Goal: Transaction & Acquisition: Purchase product/service

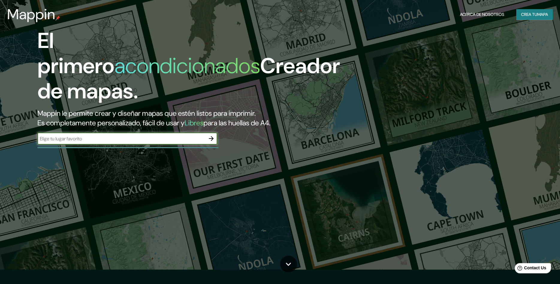
scroll to position [31, 0]
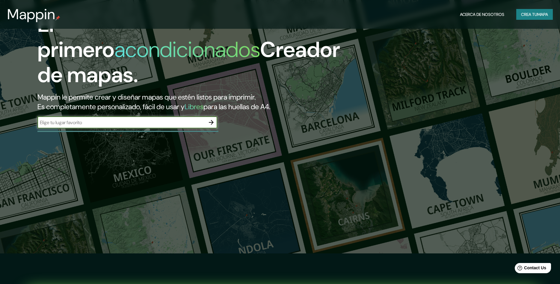
click at [117, 116] on div "​" at bounding box center [127, 122] width 180 height 12
click at [118, 119] on input "text" at bounding box center [121, 122] width 168 height 7
click at [212, 119] on icon "button" at bounding box center [211, 122] width 7 height 7
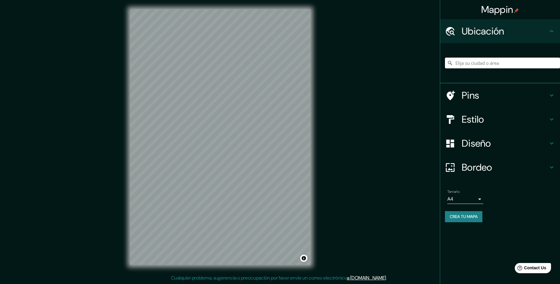
click at [465, 64] on input "Elija su ciudad o área" at bounding box center [502, 63] width 115 height 11
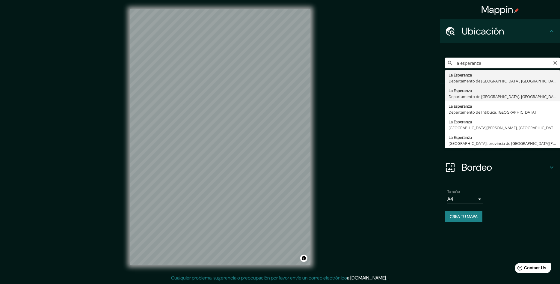
type input "[GEOGRAPHIC_DATA], Departamento de [GEOGRAPHIC_DATA], [GEOGRAPHIC_DATA]"
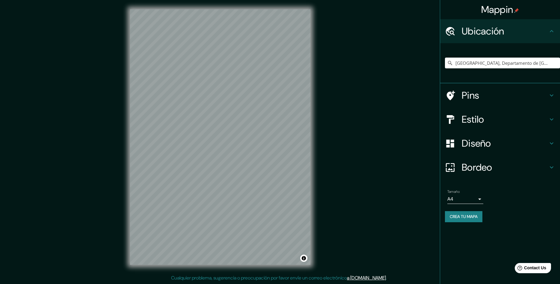
click at [477, 118] on h4 "Estilo" at bounding box center [505, 119] width 86 height 12
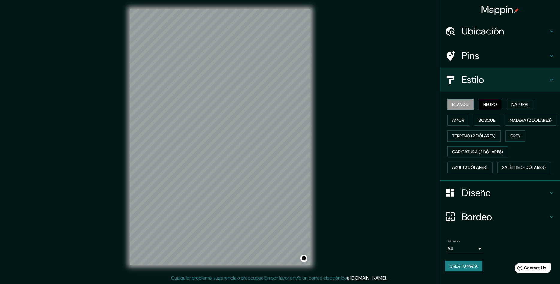
click at [490, 105] on button "Negro" at bounding box center [491, 104] width 24 height 11
click at [512, 103] on button "Natural" at bounding box center [521, 104] width 28 height 11
click at [461, 118] on button "Amor" at bounding box center [459, 120] width 22 height 11
click at [481, 117] on button "Bosque" at bounding box center [487, 120] width 26 height 11
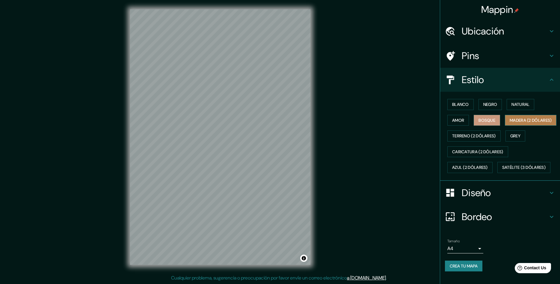
click at [505, 126] on button "Madera (2 dólares)" at bounding box center [531, 120] width 52 height 11
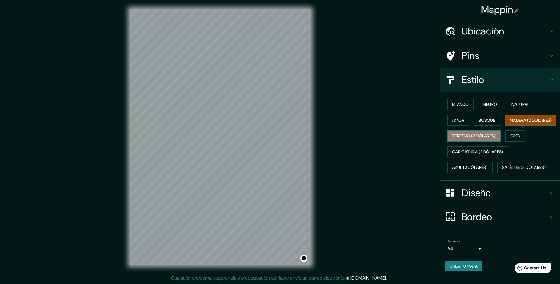
click at [466, 141] on button "Terreno (2 dólares)" at bounding box center [474, 135] width 53 height 11
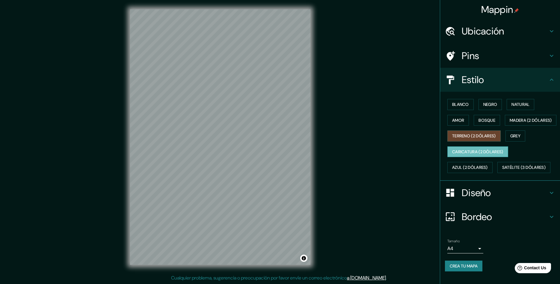
click at [464, 157] on button "Caricatura (2 dólares)" at bounding box center [478, 151] width 61 height 11
click at [465, 141] on button "Terreno (2 dólares)" at bounding box center [474, 135] width 53 height 11
click at [459, 104] on button "Blanco" at bounding box center [461, 104] width 26 height 11
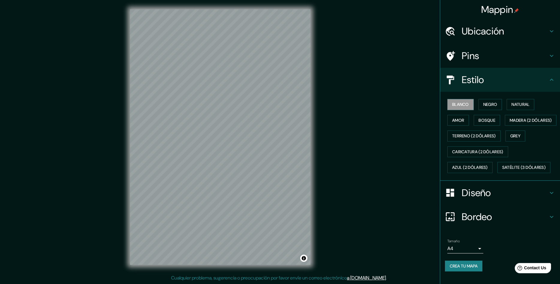
scroll to position [0, 0]
click at [537, 29] on h4 "Ubicación" at bounding box center [505, 31] width 86 height 12
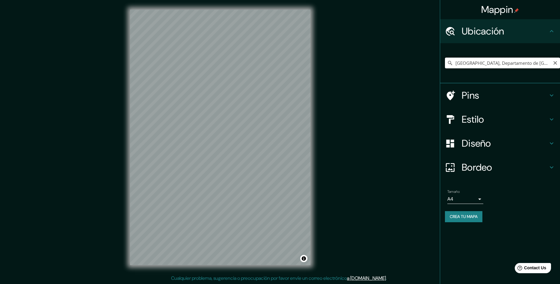
click at [492, 63] on input "[GEOGRAPHIC_DATA], Departamento de [GEOGRAPHIC_DATA], [GEOGRAPHIC_DATA]" at bounding box center [502, 63] width 115 height 11
click at [455, 64] on input "[GEOGRAPHIC_DATA], Departamento de [GEOGRAPHIC_DATA], [GEOGRAPHIC_DATA]" at bounding box center [502, 63] width 115 height 11
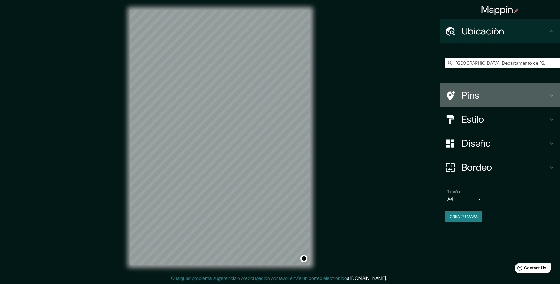
click at [552, 93] on icon at bounding box center [551, 95] width 7 height 7
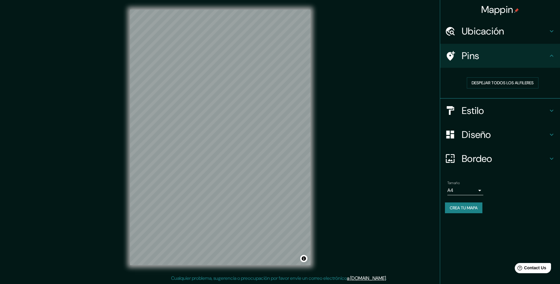
click at [552, 93] on div "Despejar todos los alfileres" at bounding box center [500, 83] width 120 height 31
click at [550, 133] on icon at bounding box center [551, 134] width 7 height 7
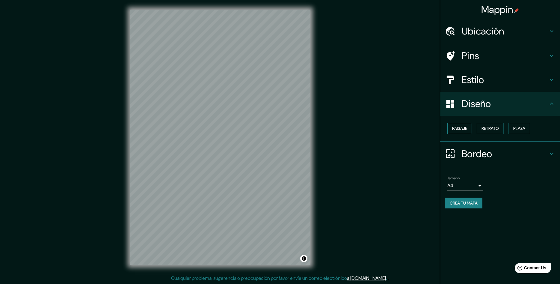
click at [457, 128] on button "Paisaje" at bounding box center [460, 128] width 25 height 11
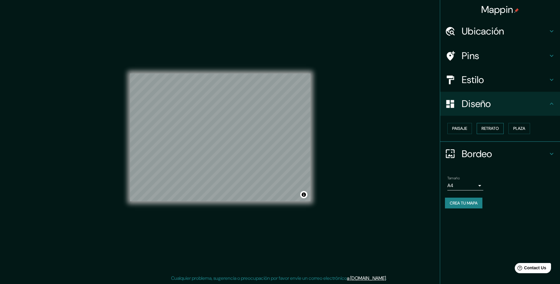
click at [489, 130] on button "Retrato" at bounding box center [490, 128] width 27 height 11
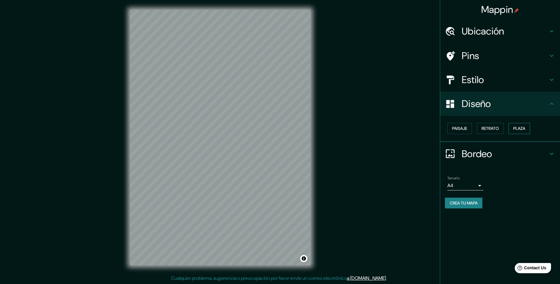
click at [528, 128] on button "Plaza" at bounding box center [520, 128] width 22 height 11
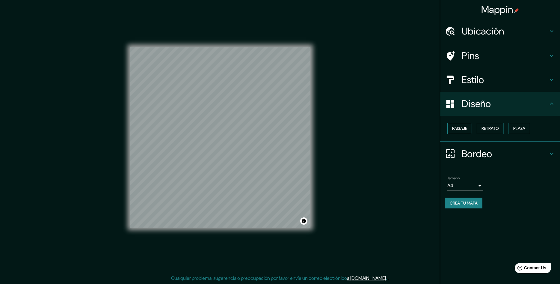
click at [457, 124] on button "Paisaje" at bounding box center [460, 128] width 25 height 11
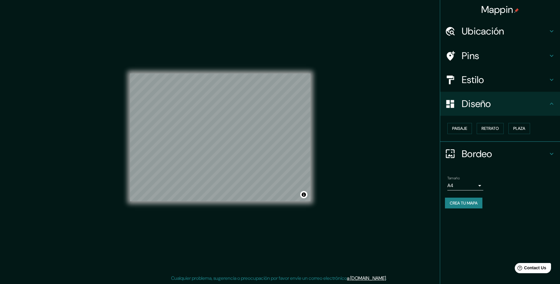
click at [479, 186] on body "Mappin Ubicación [GEOGRAPHIC_DATA], [GEOGRAPHIC_DATA], [GEOGRAPHIC_DATA] Pins E…" at bounding box center [280, 142] width 560 height 284
click at [469, 207] on li "A3" at bounding box center [466, 209] width 36 height 11
type input "a4"
click at [460, 203] on button "Crea tu mapa" at bounding box center [463, 203] width 37 height 11
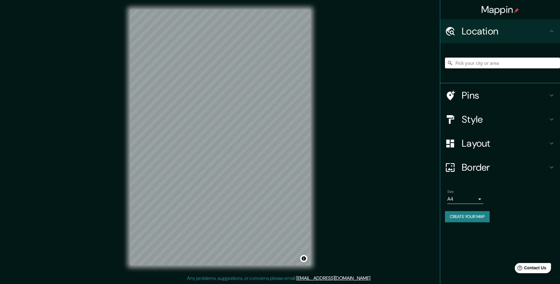
click at [486, 35] on h4 "Location" at bounding box center [505, 31] width 86 height 12
click at [499, 64] on input "Pick your city or area" at bounding box center [502, 63] width 115 height 11
click at [550, 166] on icon at bounding box center [551, 167] width 7 height 7
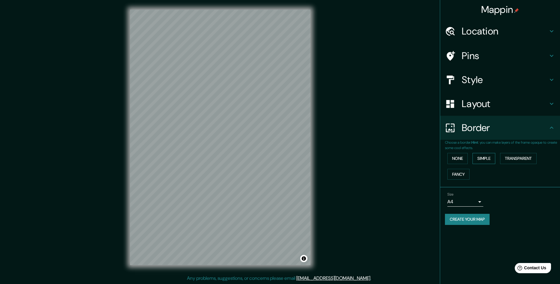
click at [489, 157] on button "Simple" at bounding box center [484, 158] width 23 height 11
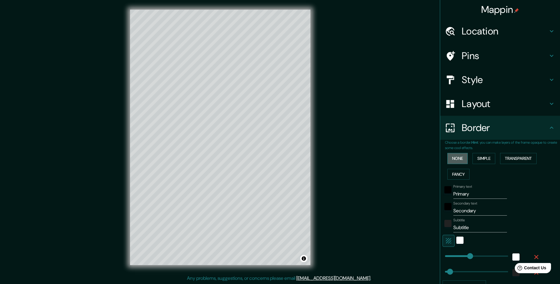
click at [462, 157] on button "None" at bounding box center [458, 158] width 20 height 11
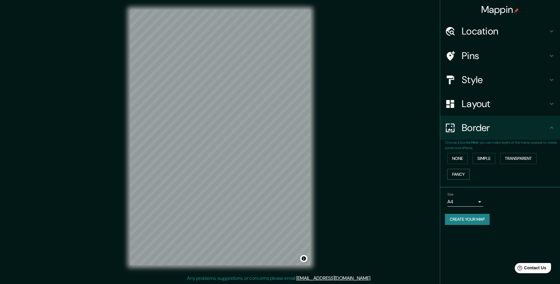
click at [462, 172] on button "Fancy" at bounding box center [459, 174] width 22 height 11
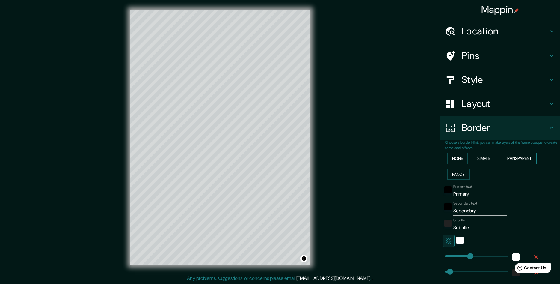
click at [506, 158] on button "Transparent" at bounding box center [518, 158] width 37 height 11
click at [488, 155] on button "Simple" at bounding box center [484, 158] width 23 height 11
click at [461, 159] on button "None" at bounding box center [458, 158] width 20 height 11
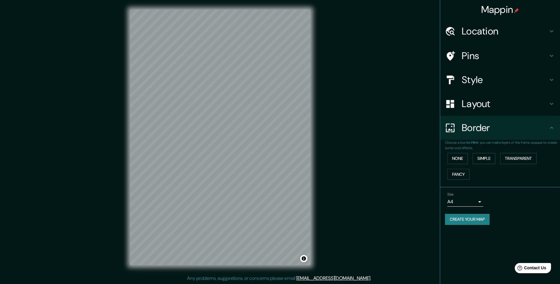
click at [553, 31] on icon at bounding box center [551, 31] width 7 height 7
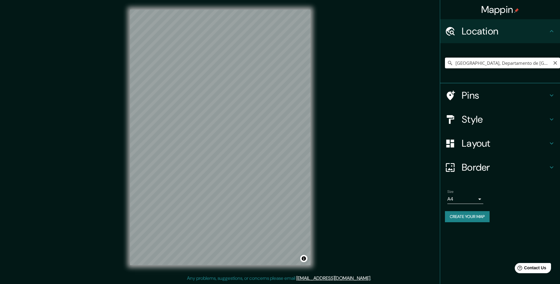
click at [483, 64] on input "[GEOGRAPHIC_DATA], Departamento de [GEOGRAPHIC_DATA], [GEOGRAPHIC_DATA]" at bounding box center [502, 63] width 115 height 11
click at [455, 62] on input "[GEOGRAPHIC_DATA], Departamento de [GEOGRAPHIC_DATA], [GEOGRAPHIC_DATA]" at bounding box center [502, 63] width 115 height 11
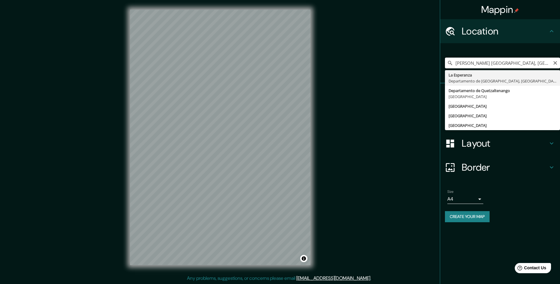
type input "[GEOGRAPHIC_DATA], Departamento de [GEOGRAPHIC_DATA], [GEOGRAPHIC_DATA]"
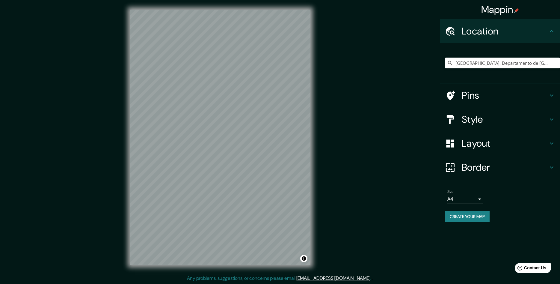
click at [554, 144] on icon at bounding box center [551, 143] width 7 height 7
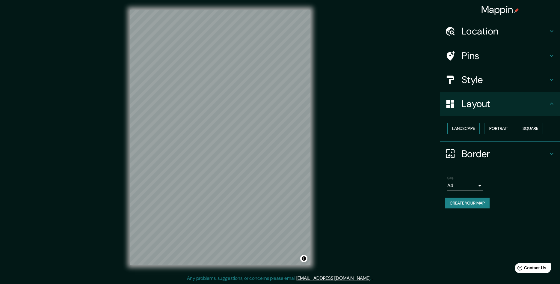
click at [462, 126] on button "Landscape" at bounding box center [464, 128] width 32 height 11
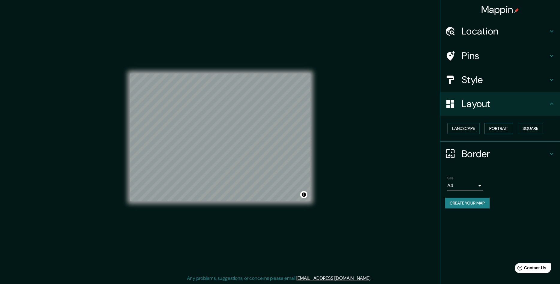
click at [495, 126] on button "Portrait" at bounding box center [499, 128] width 28 height 11
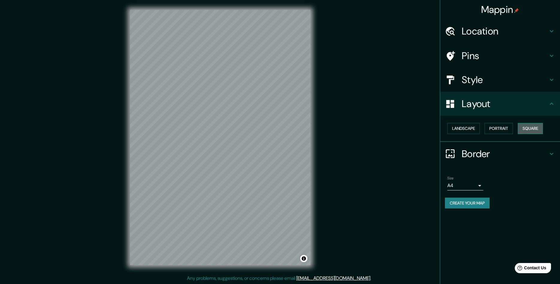
click at [529, 126] on button "Square" at bounding box center [530, 128] width 25 height 11
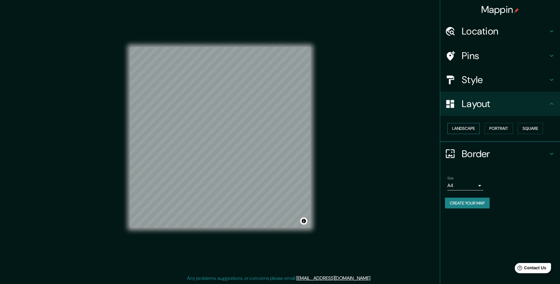
click at [460, 125] on button "Landscape" at bounding box center [464, 128] width 32 height 11
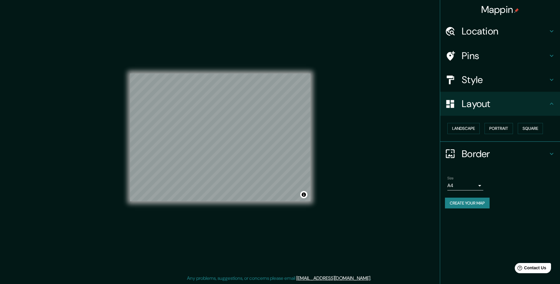
click at [490, 78] on h4 "Style" at bounding box center [505, 80] width 86 height 12
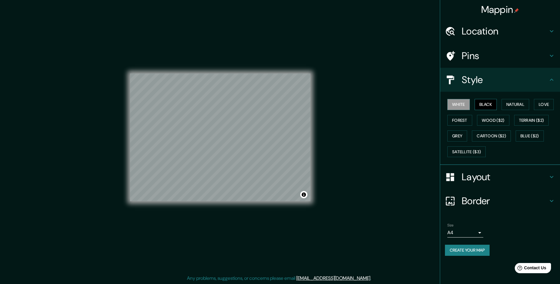
click at [486, 101] on button "Black" at bounding box center [486, 104] width 22 height 11
click at [513, 101] on button "Natural" at bounding box center [516, 104] width 28 height 11
click at [546, 102] on button "Love" at bounding box center [544, 104] width 20 height 11
click at [459, 117] on button "Forest" at bounding box center [460, 120] width 25 height 11
click at [487, 118] on button "Wood ($2)" at bounding box center [493, 120] width 32 height 11
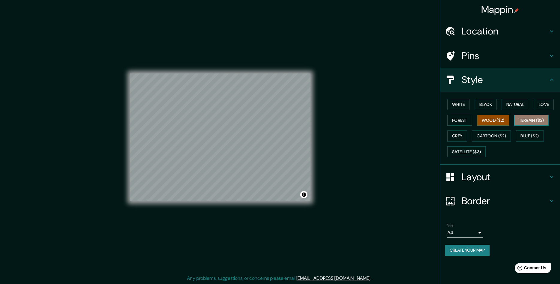
click at [521, 118] on button "Terrain ($2)" at bounding box center [531, 120] width 35 height 11
click at [458, 134] on button "Grey" at bounding box center [458, 135] width 20 height 11
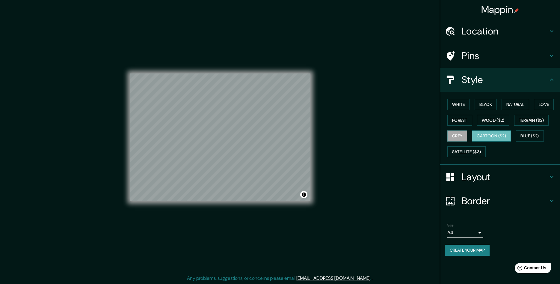
click at [486, 134] on button "Cartoon ($2)" at bounding box center [491, 135] width 39 height 11
click at [481, 232] on body "Mappin Location La Esperanza, Departamento de Quetzaltenango, Guatemala La Espe…" at bounding box center [280, 142] width 560 height 284
click at [463, 254] on li "A3" at bounding box center [466, 256] width 36 height 11
click at [525, 136] on button "Blue ($2)" at bounding box center [530, 135] width 28 height 11
click at [492, 136] on button "Cartoon ($2)" at bounding box center [491, 135] width 39 height 11
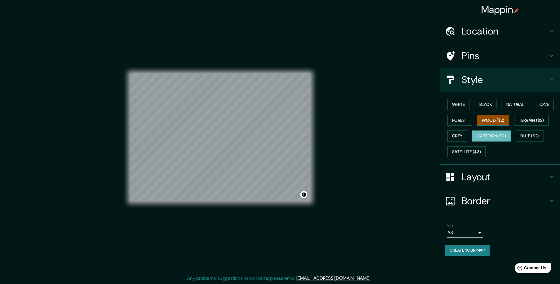
click at [487, 122] on button "Wood ($2)" at bounding box center [493, 120] width 32 height 11
click at [522, 118] on button "Terrain ($2)" at bounding box center [531, 120] width 35 height 11
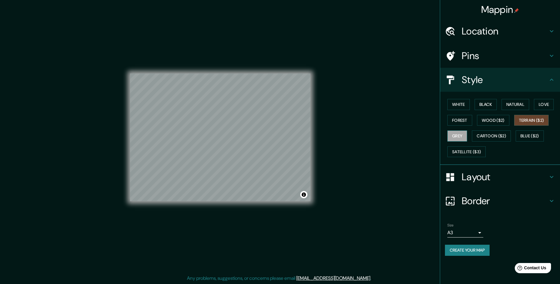
click at [461, 136] on button "Grey" at bounding box center [458, 135] width 20 height 11
click at [480, 133] on button "Cartoon ($2)" at bounding box center [491, 135] width 39 height 11
click at [491, 31] on h4 "Location" at bounding box center [505, 31] width 86 height 12
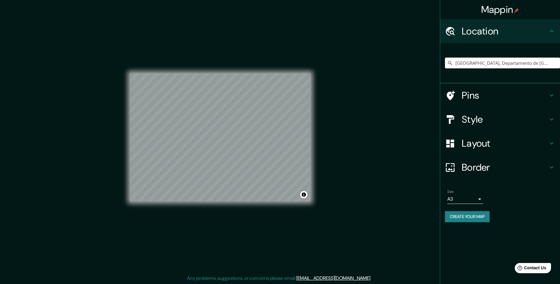
click at [549, 142] on icon at bounding box center [551, 143] width 7 height 7
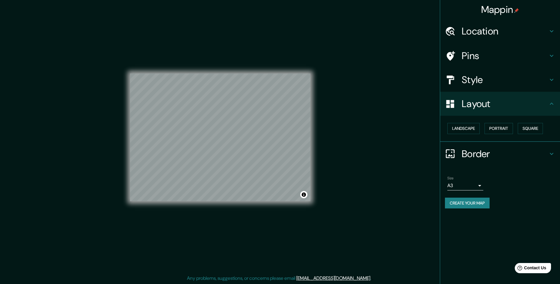
click at [552, 152] on icon at bounding box center [551, 153] width 7 height 7
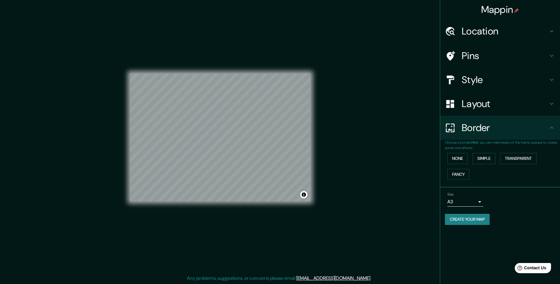
click at [549, 78] on icon at bounding box center [551, 79] width 7 height 7
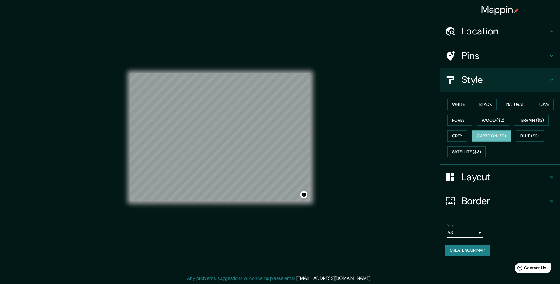
click at [551, 55] on icon at bounding box center [552, 56] width 4 height 2
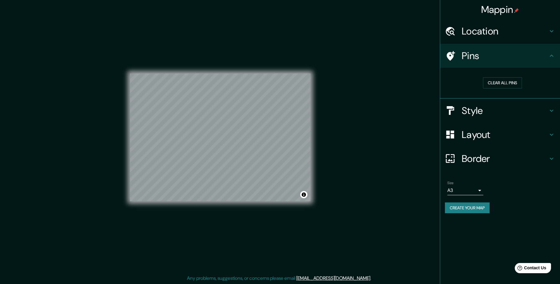
click at [552, 30] on icon at bounding box center [551, 31] width 7 height 7
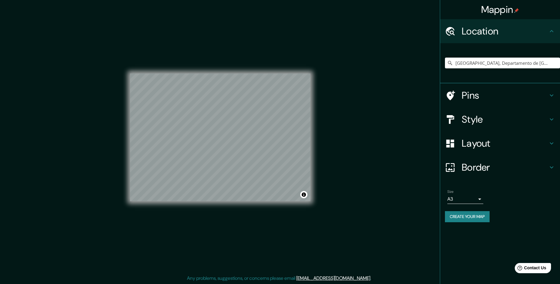
click at [553, 30] on icon at bounding box center [551, 31] width 7 height 7
